Goal: Task Accomplishment & Management: Use online tool/utility

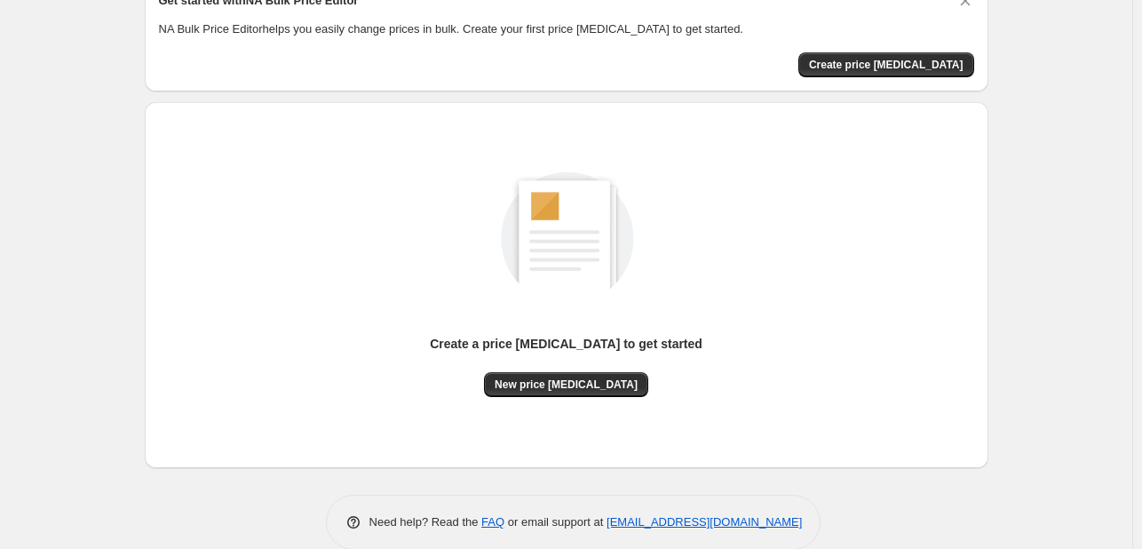
scroll to position [116, 0]
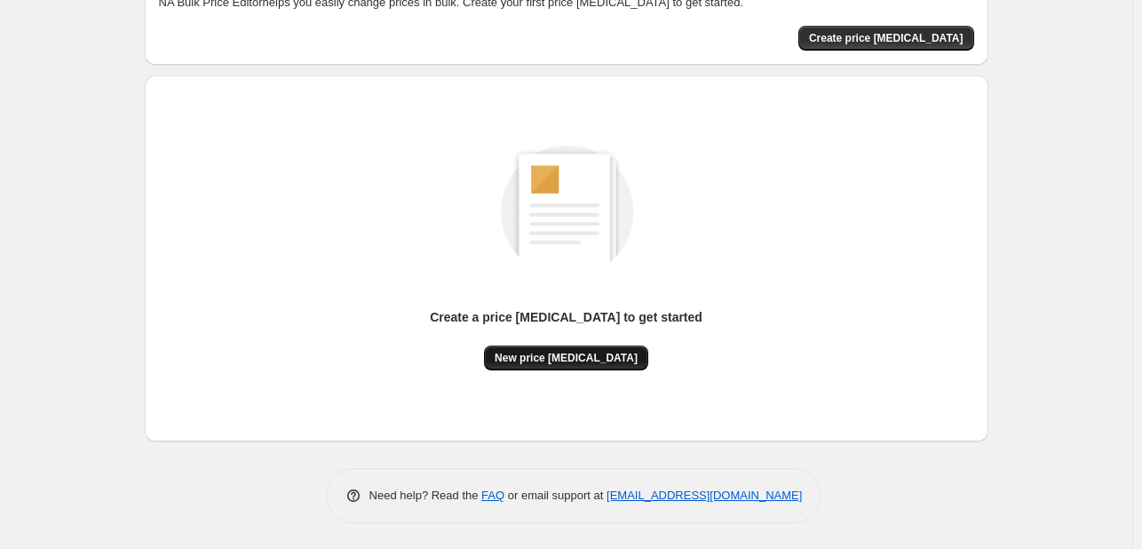
click at [571, 349] on button "New price [MEDICAL_DATA]" at bounding box center [566, 357] width 164 height 25
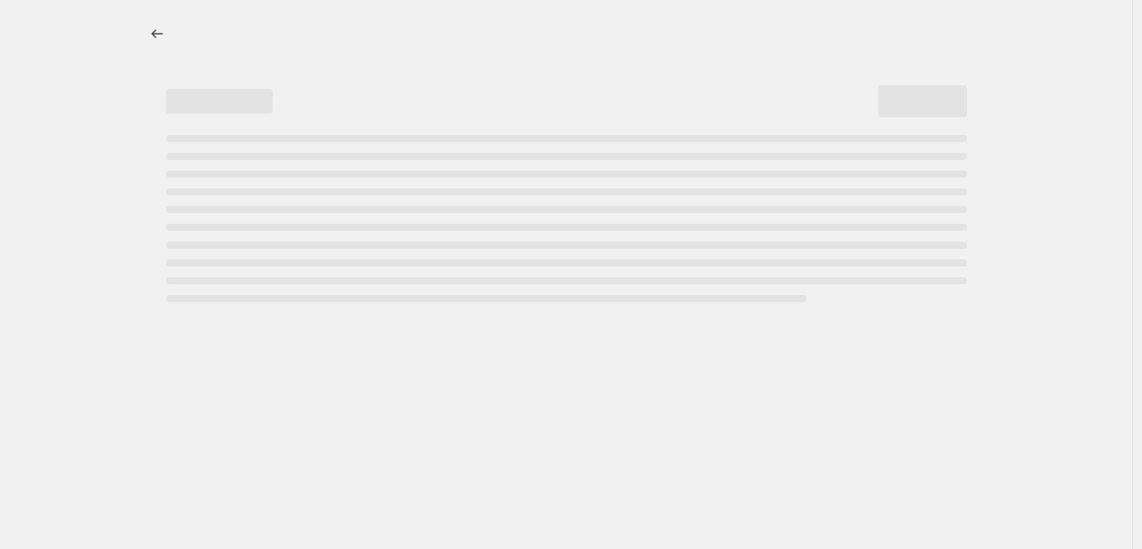
select select "percentage"
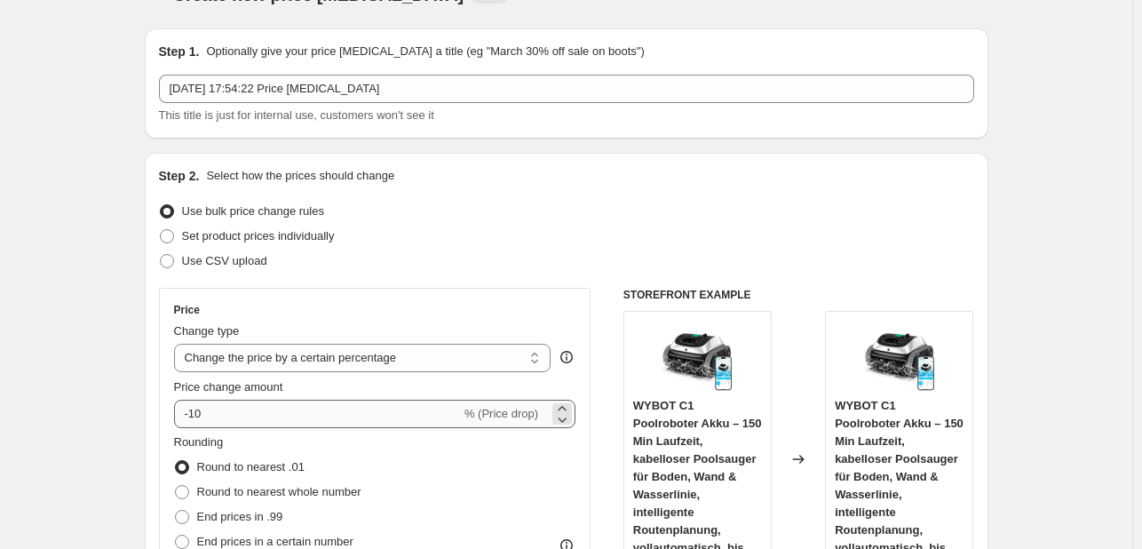
scroll to position [89, 0]
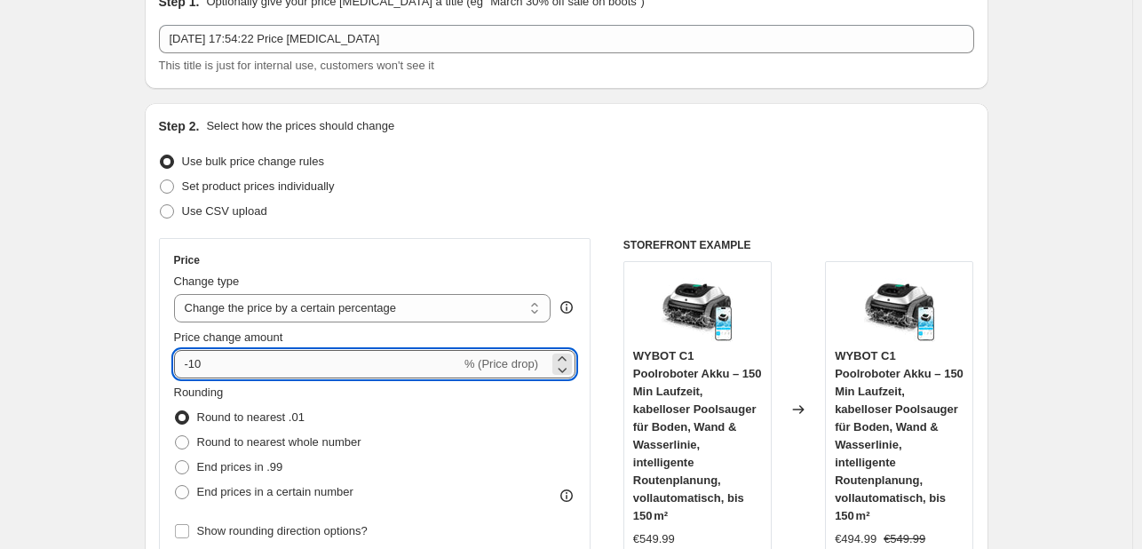
click at [272, 369] on input "-10" at bounding box center [317, 364] width 287 height 28
type input "-1"
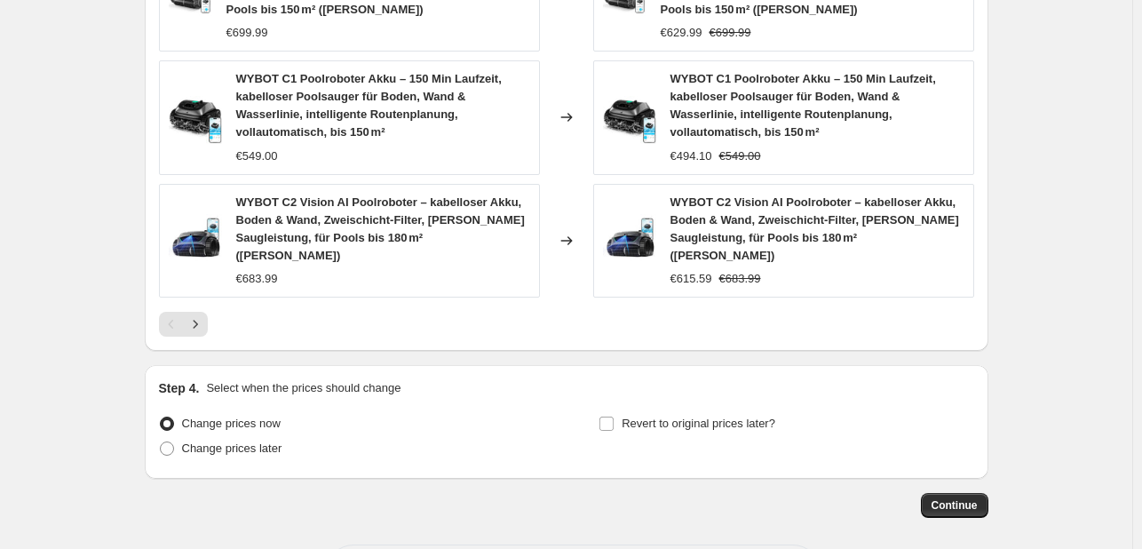
scroll to position [1414, 0]
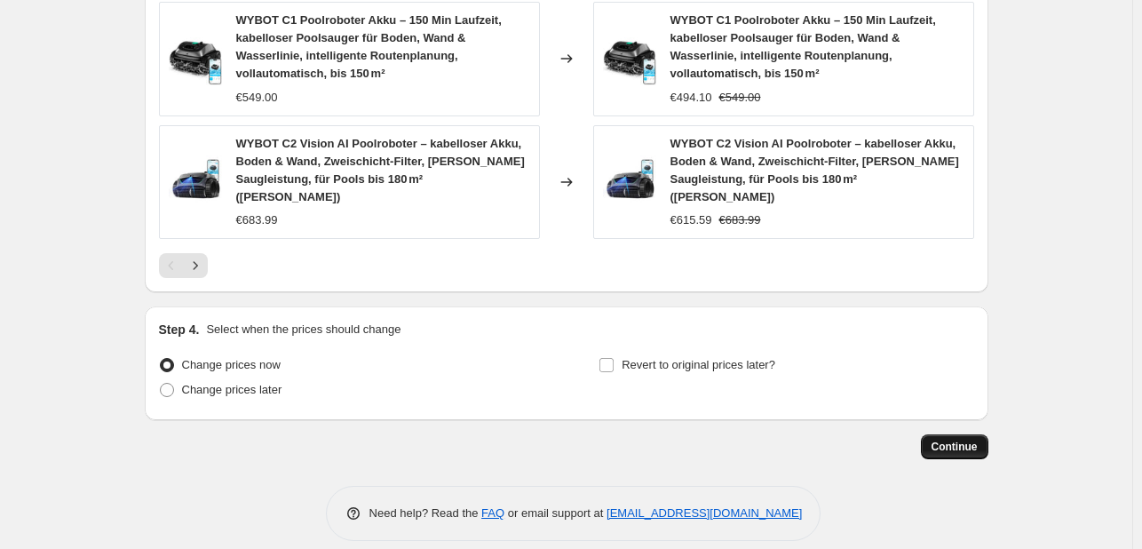
type input "-36"
click at [950, 434] on button "Continue" at bounding box center [954, 446] width 67 height 25
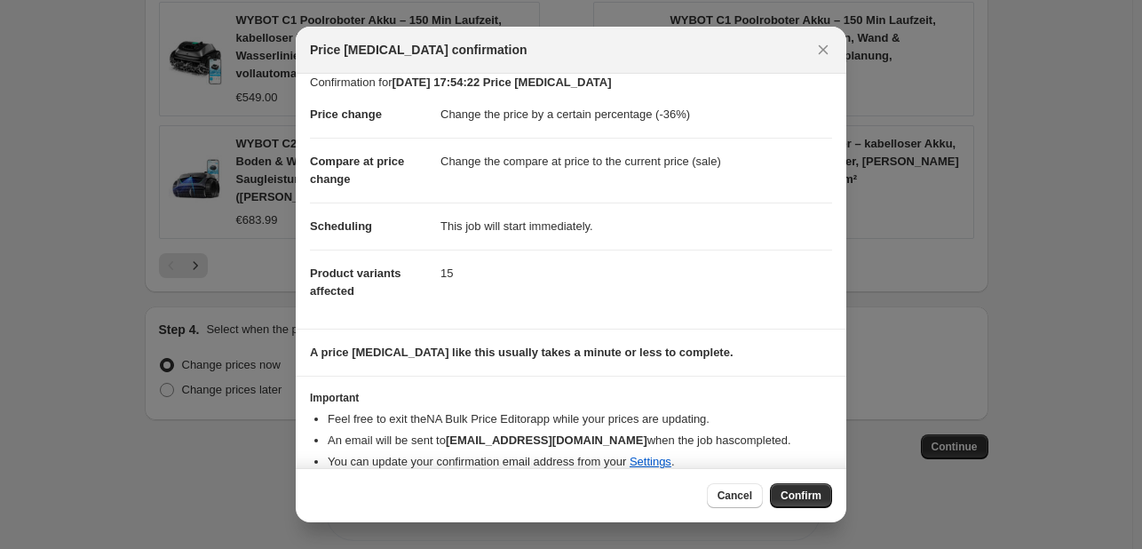
scroll to position [34, 0]
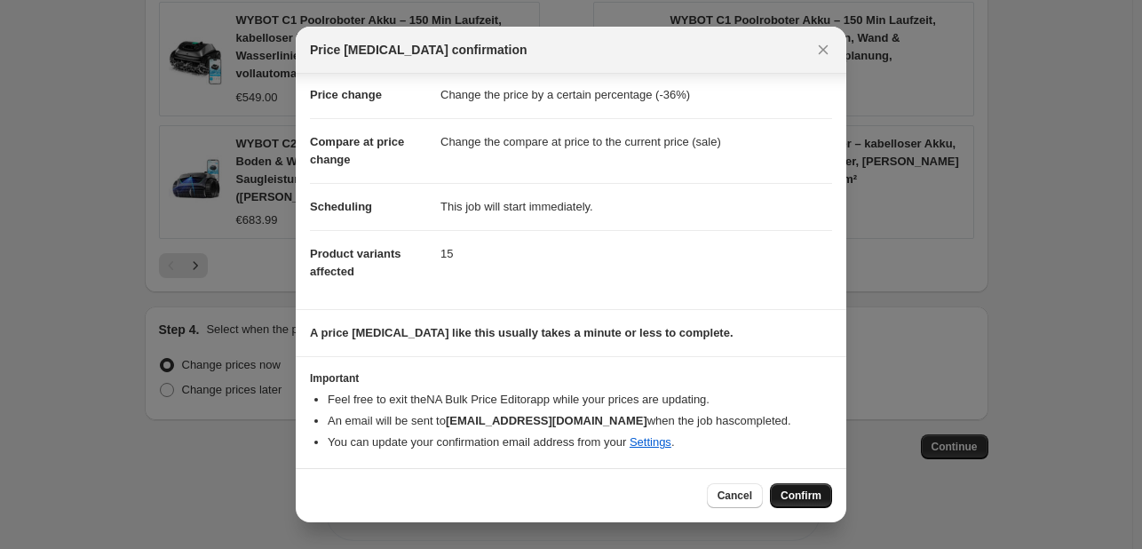
click at [794, 489] on span "Confirm" at bounding box center [801, 495] width 41 height 14
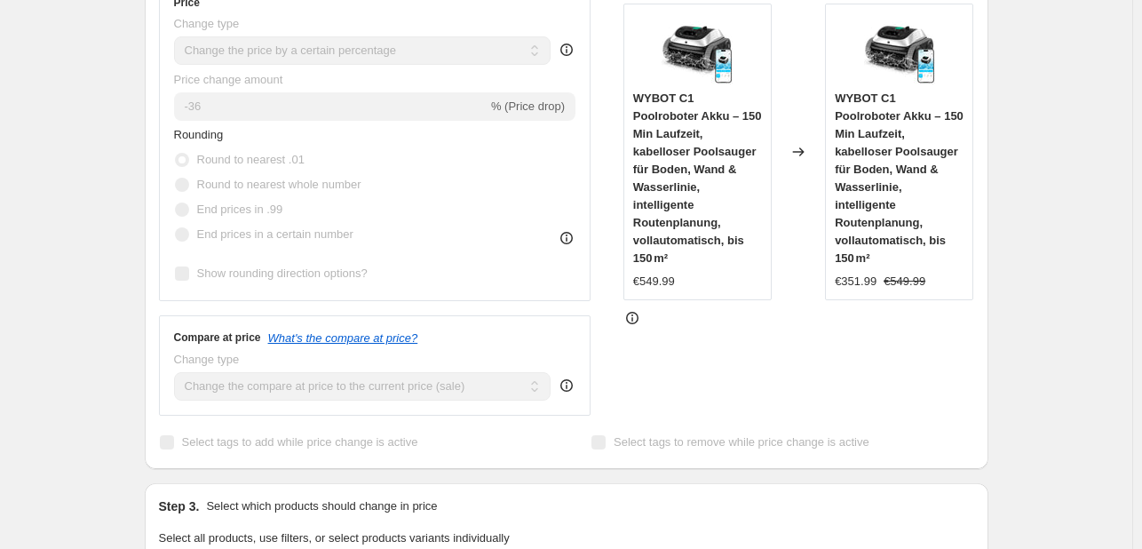
scroll to position [348, 0]
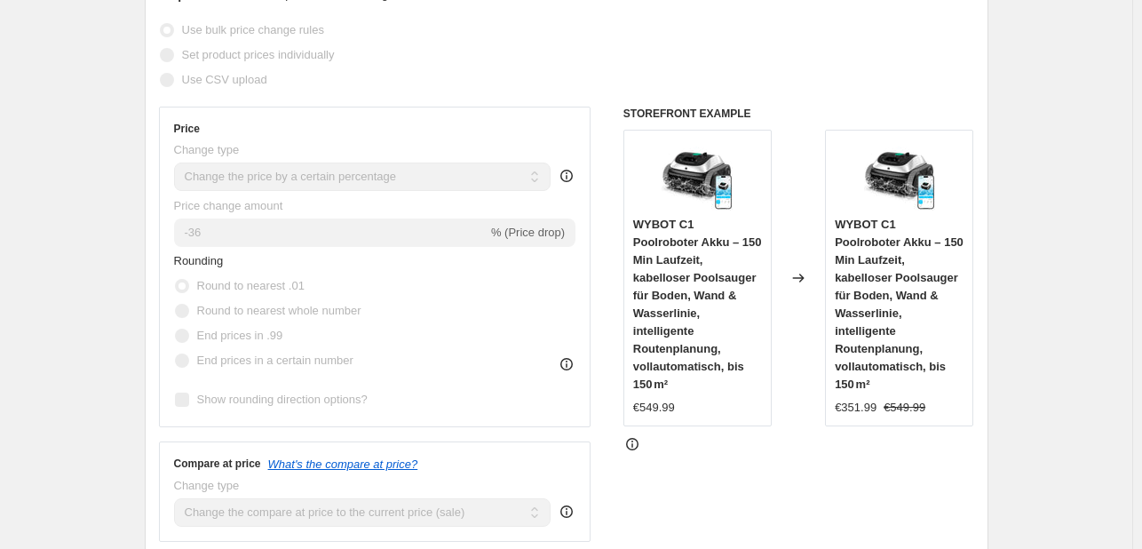
select select "percentage"
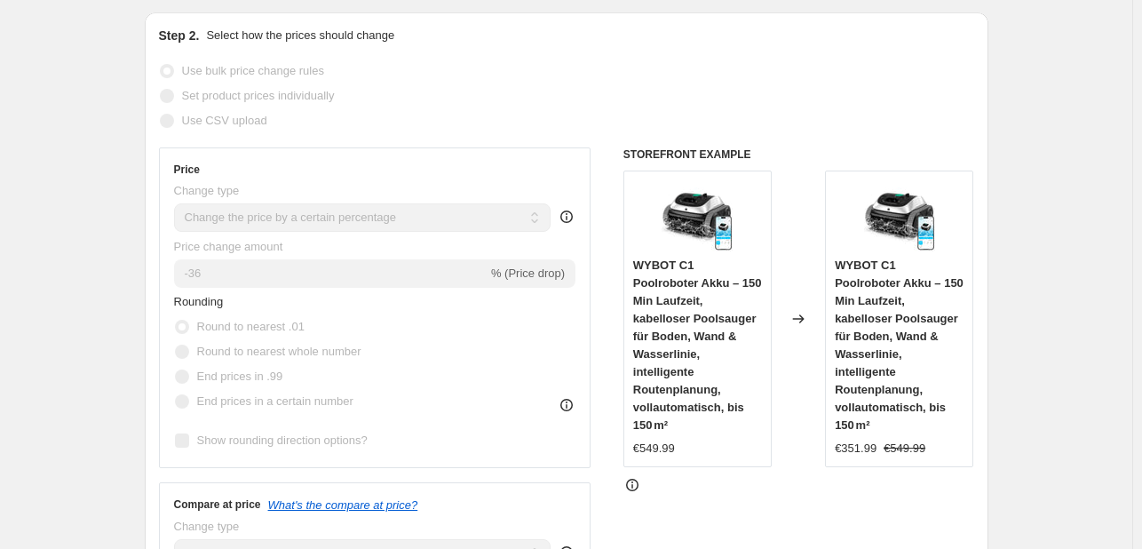
scroll to position [0, 0]
